Goal: Navigation & Orientation: Find specific page/section

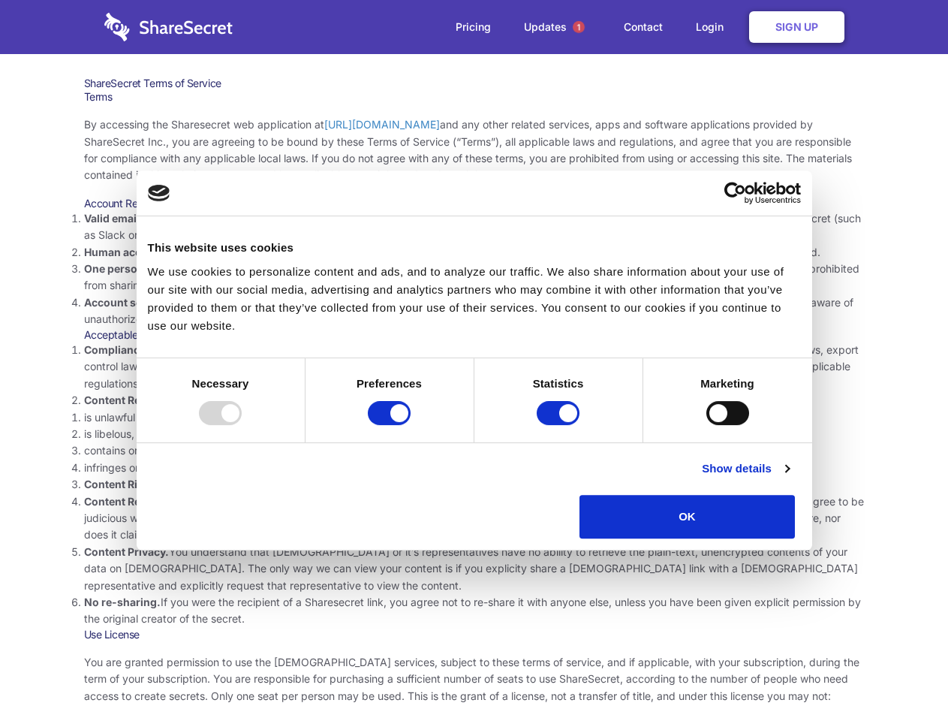
click at [474, 360] on li "Compliance with local laws and regulations. Your use of the Sharesecret must no…" at bounding box center [474, 367] width 781 height 50
click at [242, 425] on div at bounding box center [220, 413] width 43 height 24
click at [411, 425] on input "Preferences" at bounding box center [389, 413] width 43 height 24
checkbox input "false"
click at [560, 425] on input "Statistics" at bounding box center [558, 413] width 43 height 24
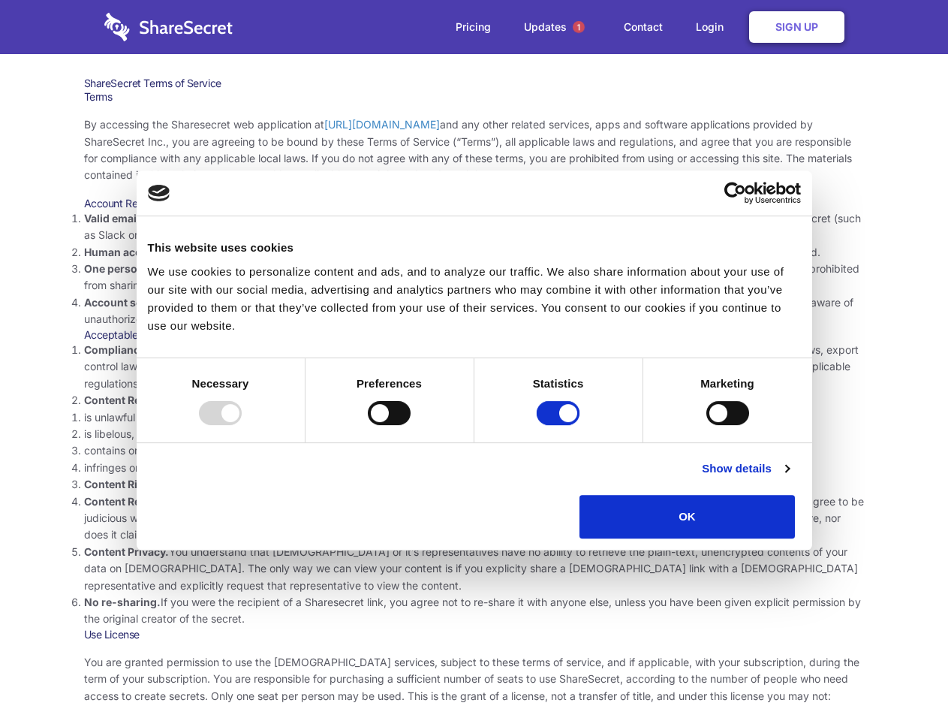
checkbox input "false"
click at [706, 425] on input "Marketing" at bounding box center [727, 413] width 43 height 24
checkbox input "true"
click at [789, 477] on link "Show details" at bounding box center [745, 468] width 87 height 18
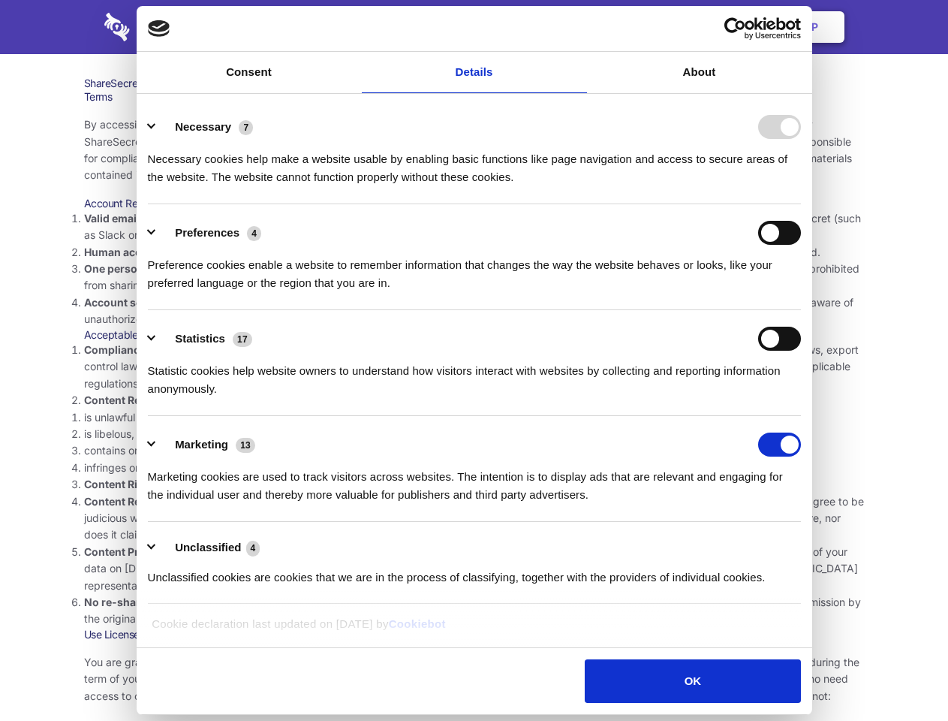
click at [801, 186] on div "Necessary cookies help make a website usable by enabling basic functions like p…" at bounding box center [474, 162] width 653 height 47
click at [578, 27] on span "1" at bounding box center [579, 27] width 12 height 12
